Goal: Find specific page/section: Find specific page/section

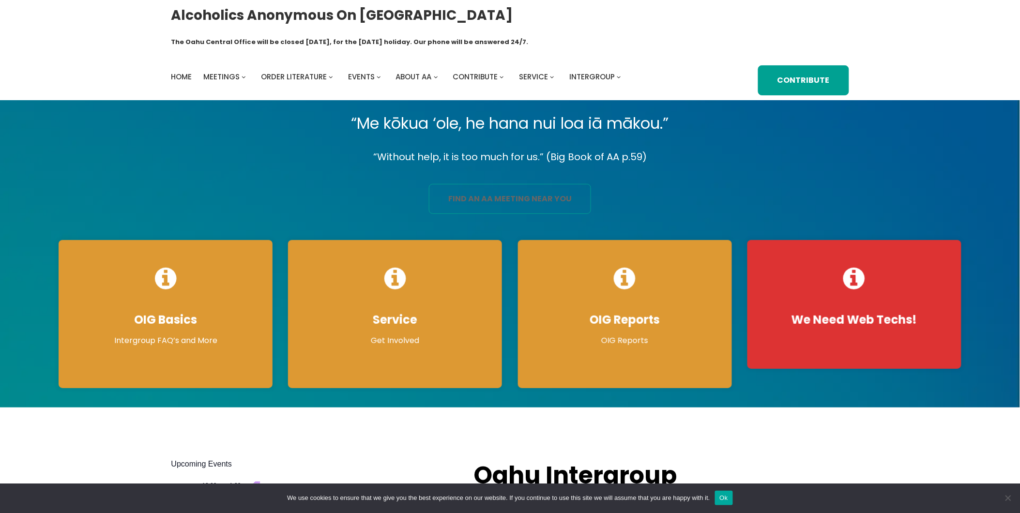
click at [472, 184] on link "find an aa meeting near you" at bounding box center [510, 199] width 162 height 30
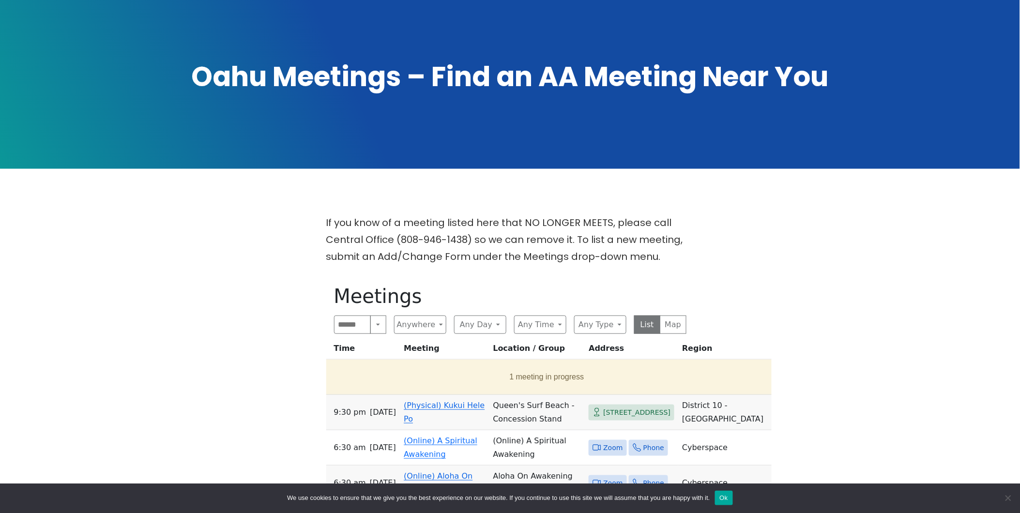
scroll to position [215, 0]
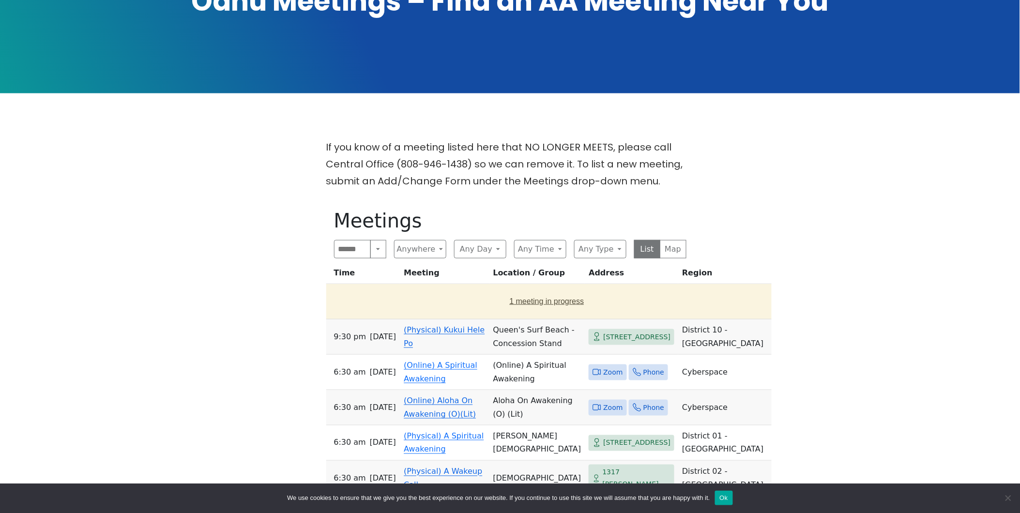
click at [486, 288] on button "1 meeting in progress" at bounding box center [547, 301] width 434 height 27
click at [431, 290] on link "(Online) Recovery in [GEOGRAPHIC_DATA]" at bounding box center [444, 301] width 81 height 23
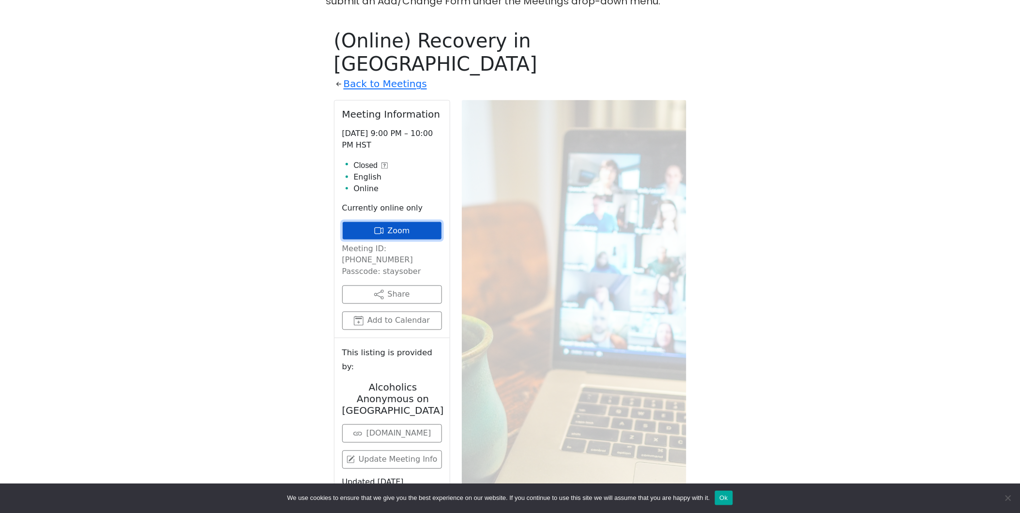
click at [393, 222] on link "Zoom" at bounding box center [392, 231] width 100 height 18
